Goal: Task Accomplishment & Management: Manage account settings

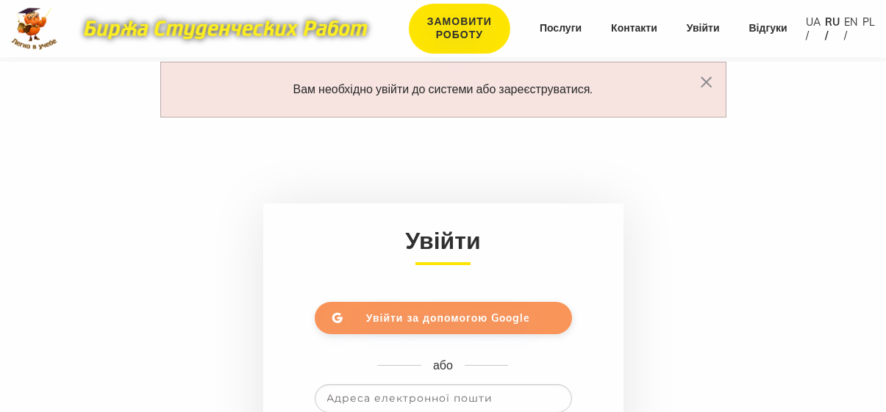
type input "[EMAIL_ADDRESS][DOMAIN_NAME]"
click at [401, 321] on font "Увійти за допомогою Google" at bounding box center [448, 318] width 164 height 13
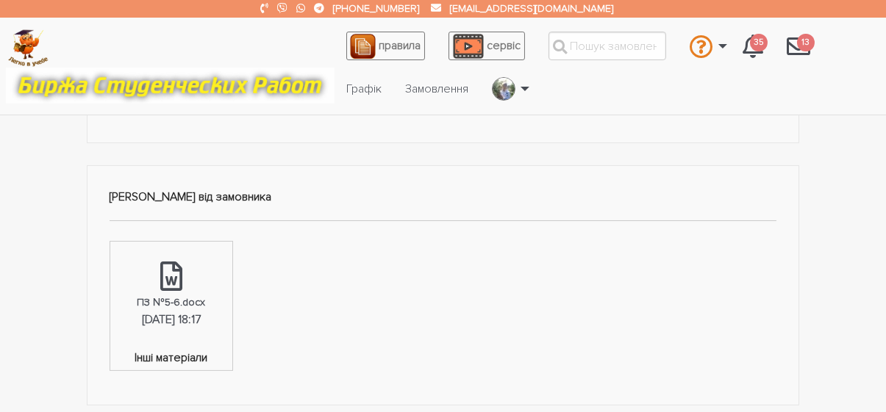
scroll to position [441, 0]
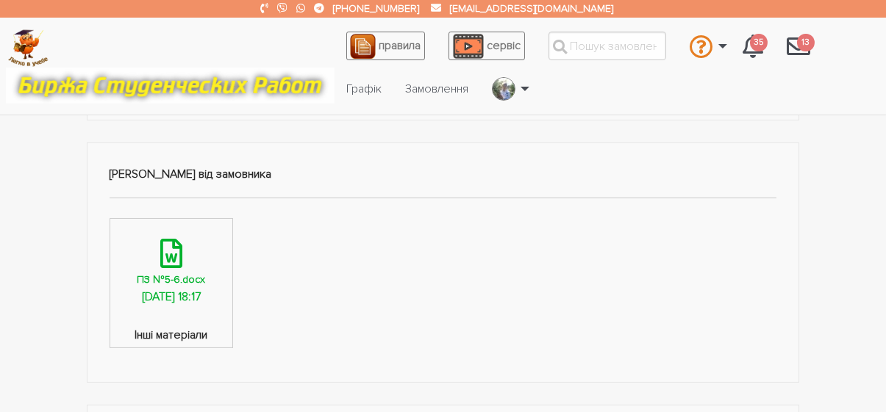
click at [177, 279] on font "ПЗ №5-6.docx" at bounding box center [171, 279] width 68 height 12
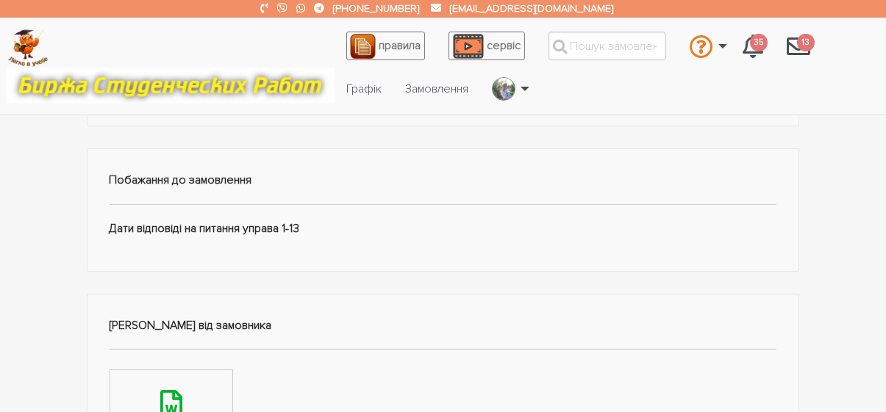
scroll to position [294, 0]
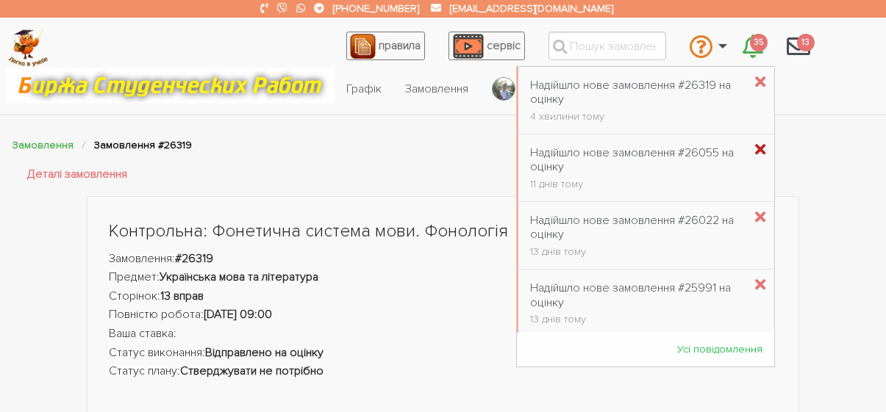
click at [756, 146] on icon "\a \a 35\a" at bounding box center [761, 150] width 10 height 15
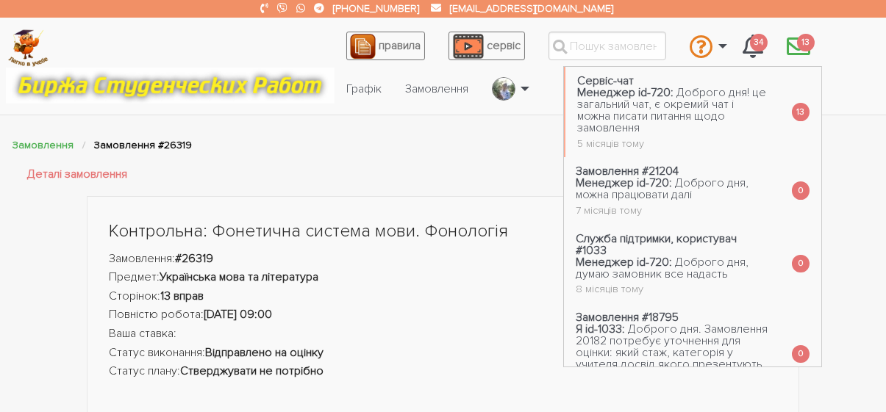
click at [800, 46] on span "13" at bounding box center [806, 43] width 18 height 18
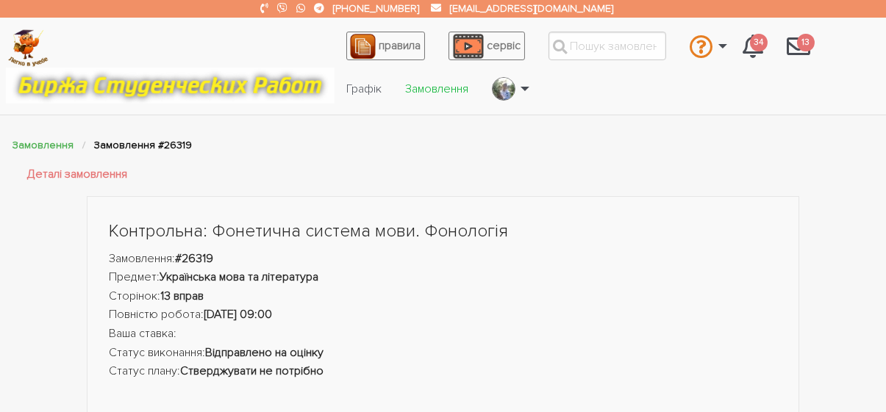
click at [426, 84] on font "Замовлення" at bounding box center [436, 89] width 63 height 15
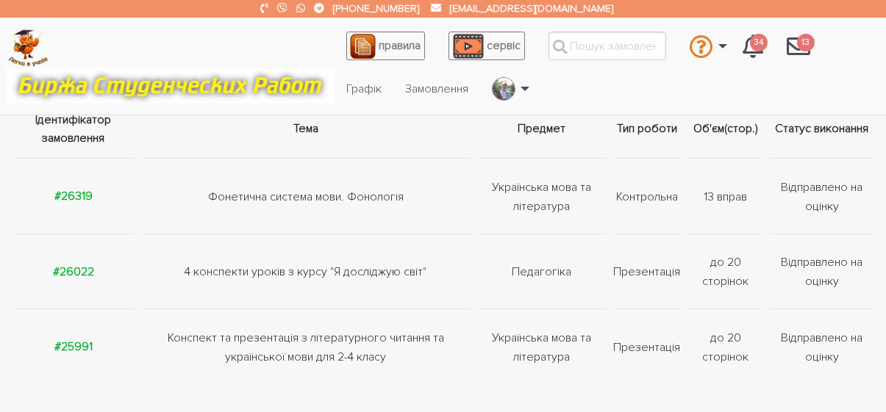
scroll to position [147, 0]
